Goal: Communication & Community: Ask a question

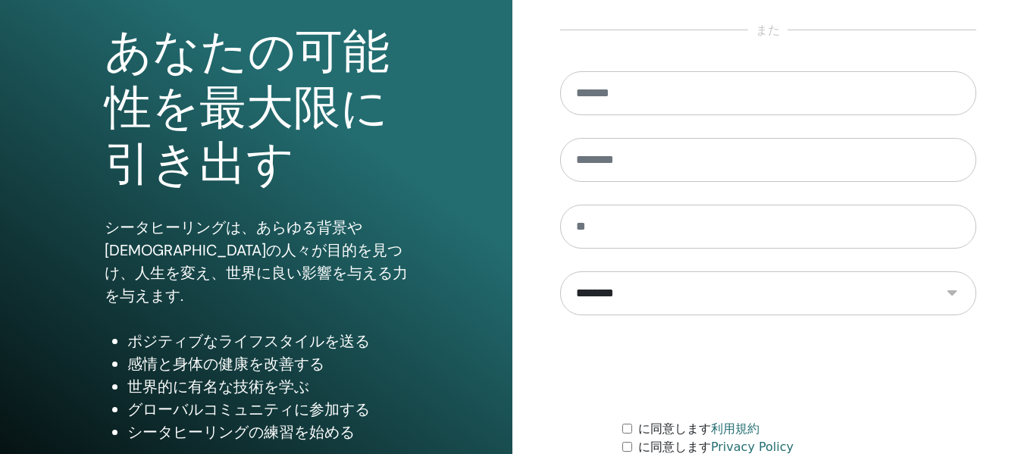
scroll to position [274, 0]
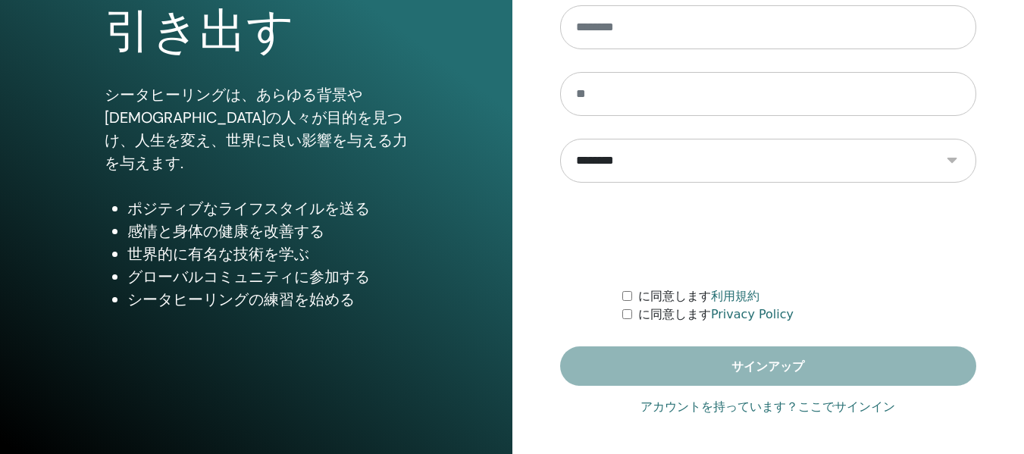
type input "**********"
click at [724, 404] on link "アカウントを持っています？ここでサインイン" at bounding box center [768, 407] width 255 height 18
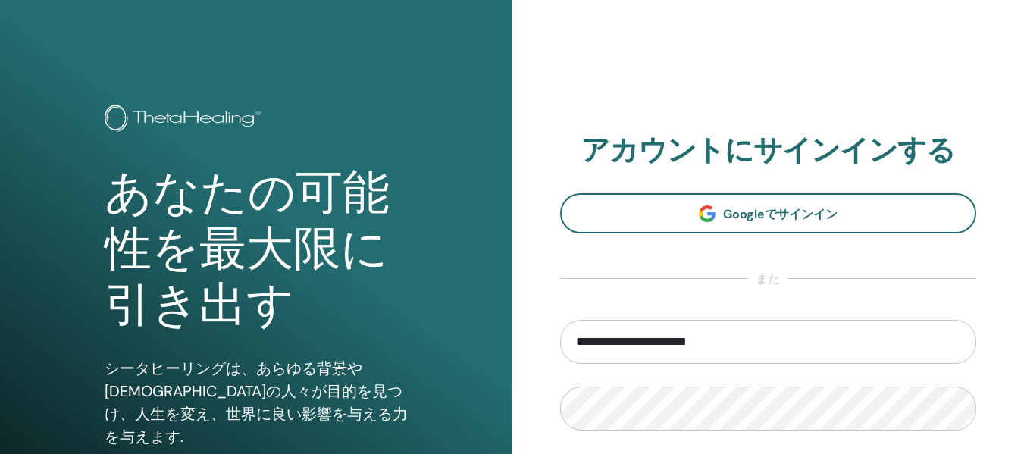
scroll to position [152, 0]
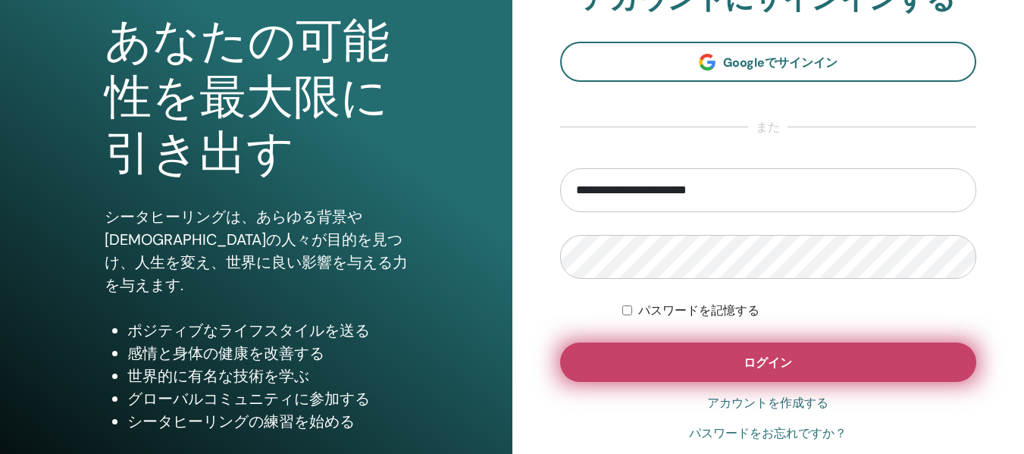
click at [696, 367] on button "ログイン" at bounding box center [768, 362] width 417 height 39
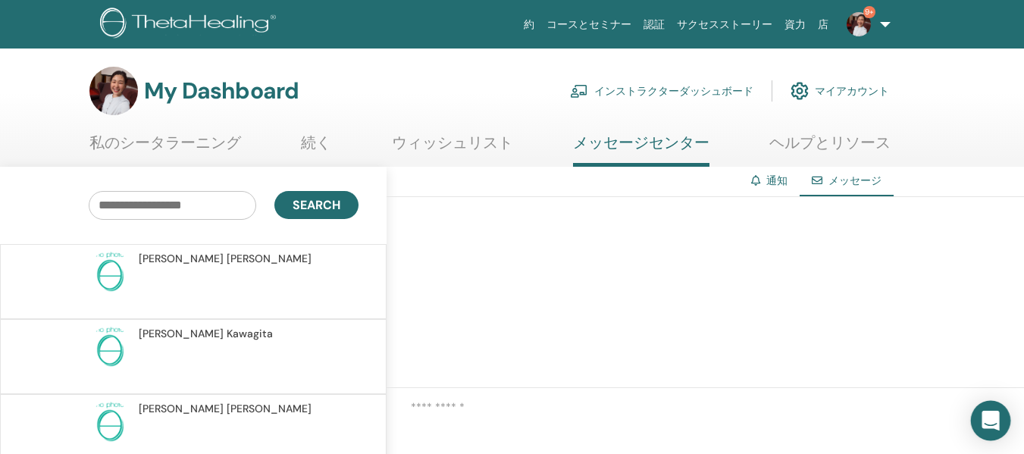
click at [994, 418] on icon "Open Intercom Messenger" at bounding box center [990, 421] width 17 height 20
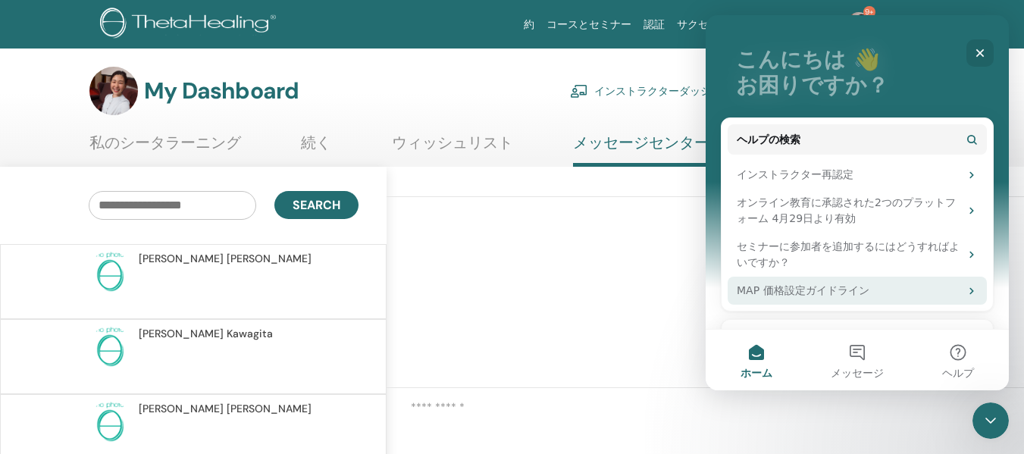
scroll to position [131, 0]
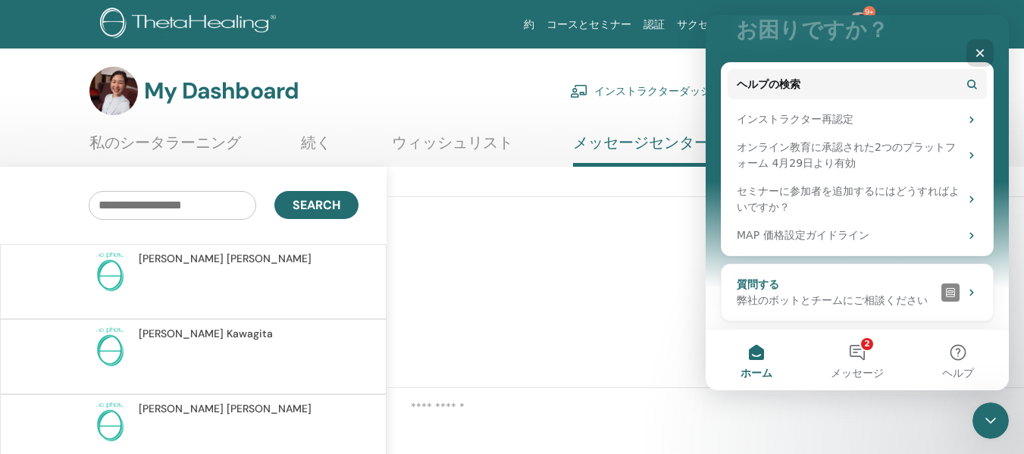
click at [804, 301] on div "弊社のボットとチームにご相談ください" at bounding box center [836, 301] width 199 height 16
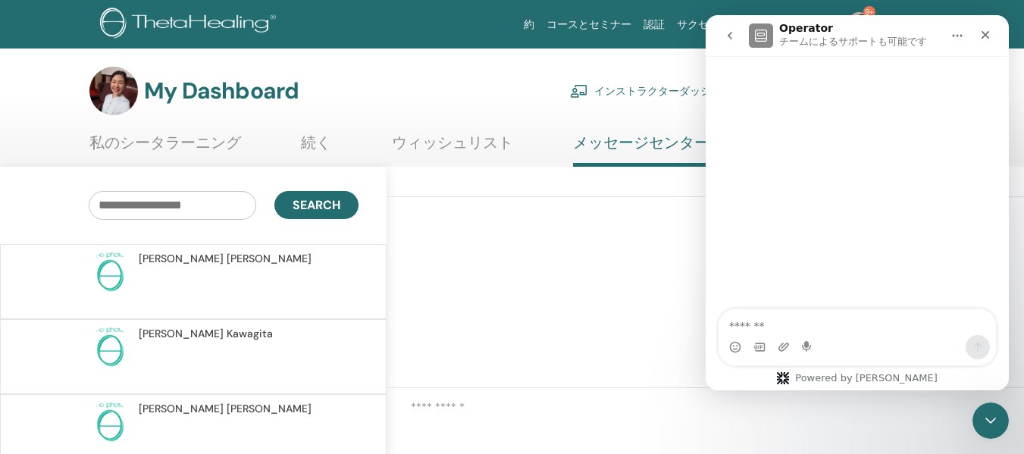
scroll to position [0, 0]
type textarea "*"
type textarea "**********"
